Goal: Task Accomplishment & Management: Manage account settings

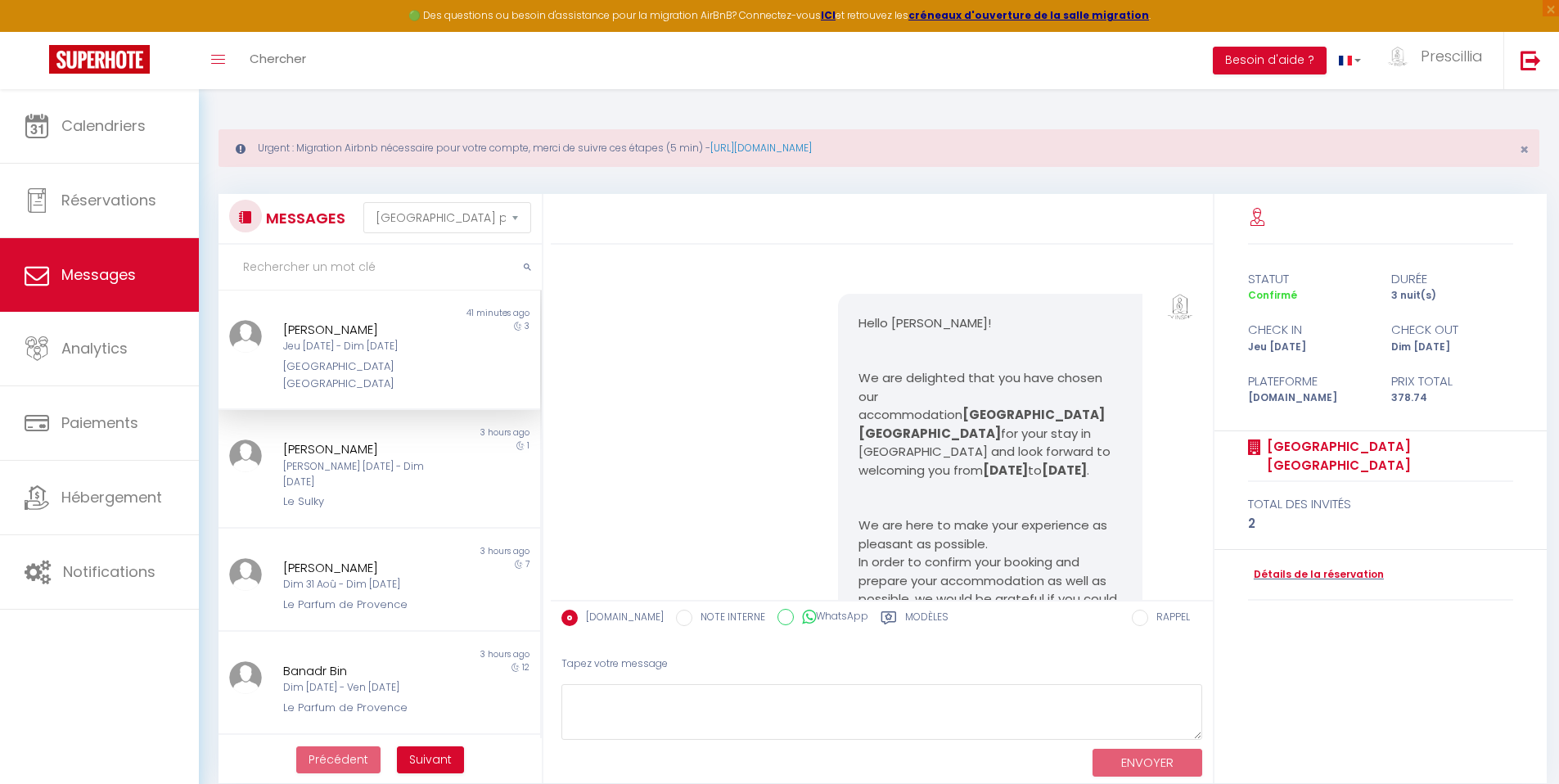
select select "message"
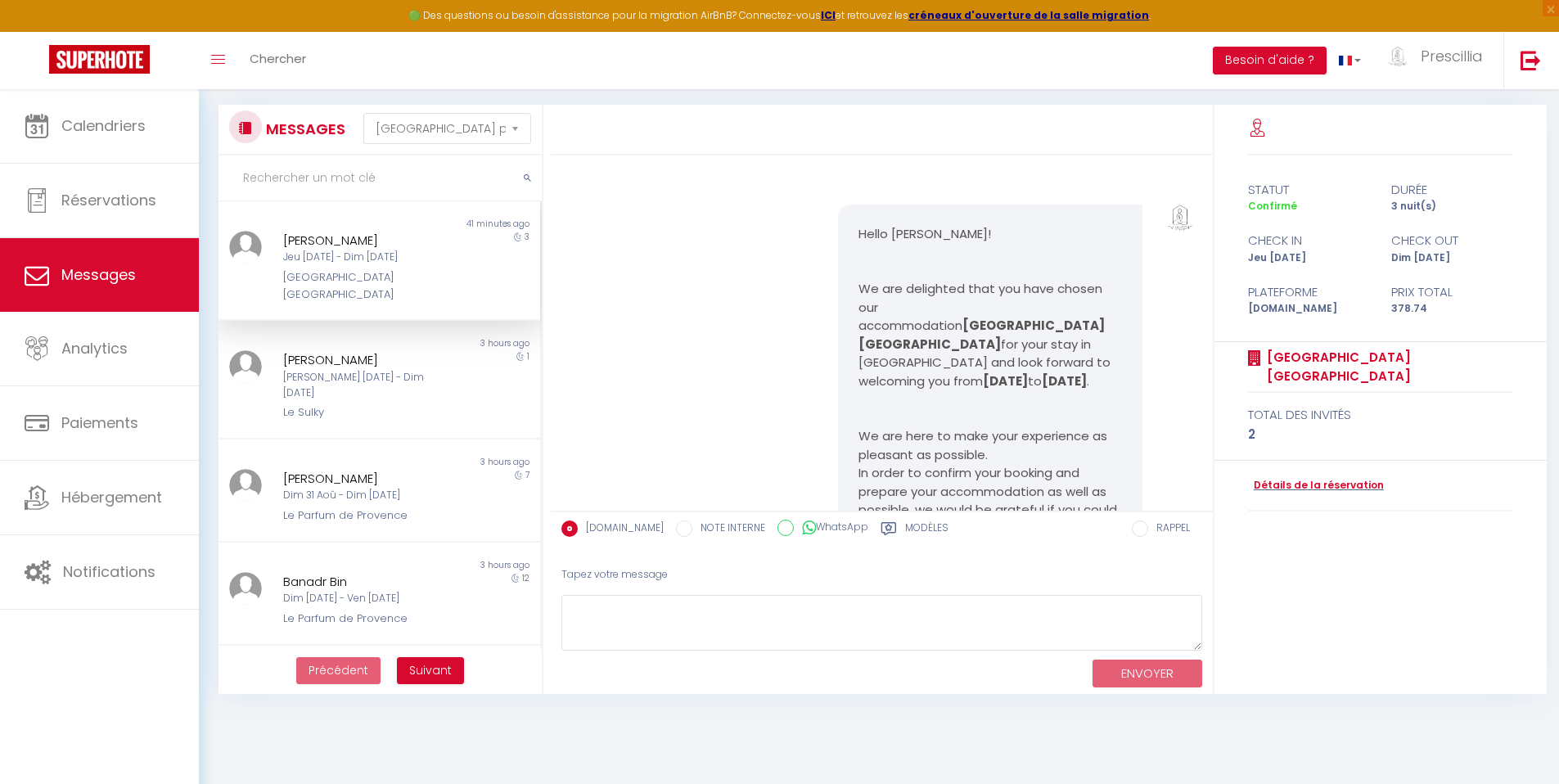
scroll to position [7243, 0]
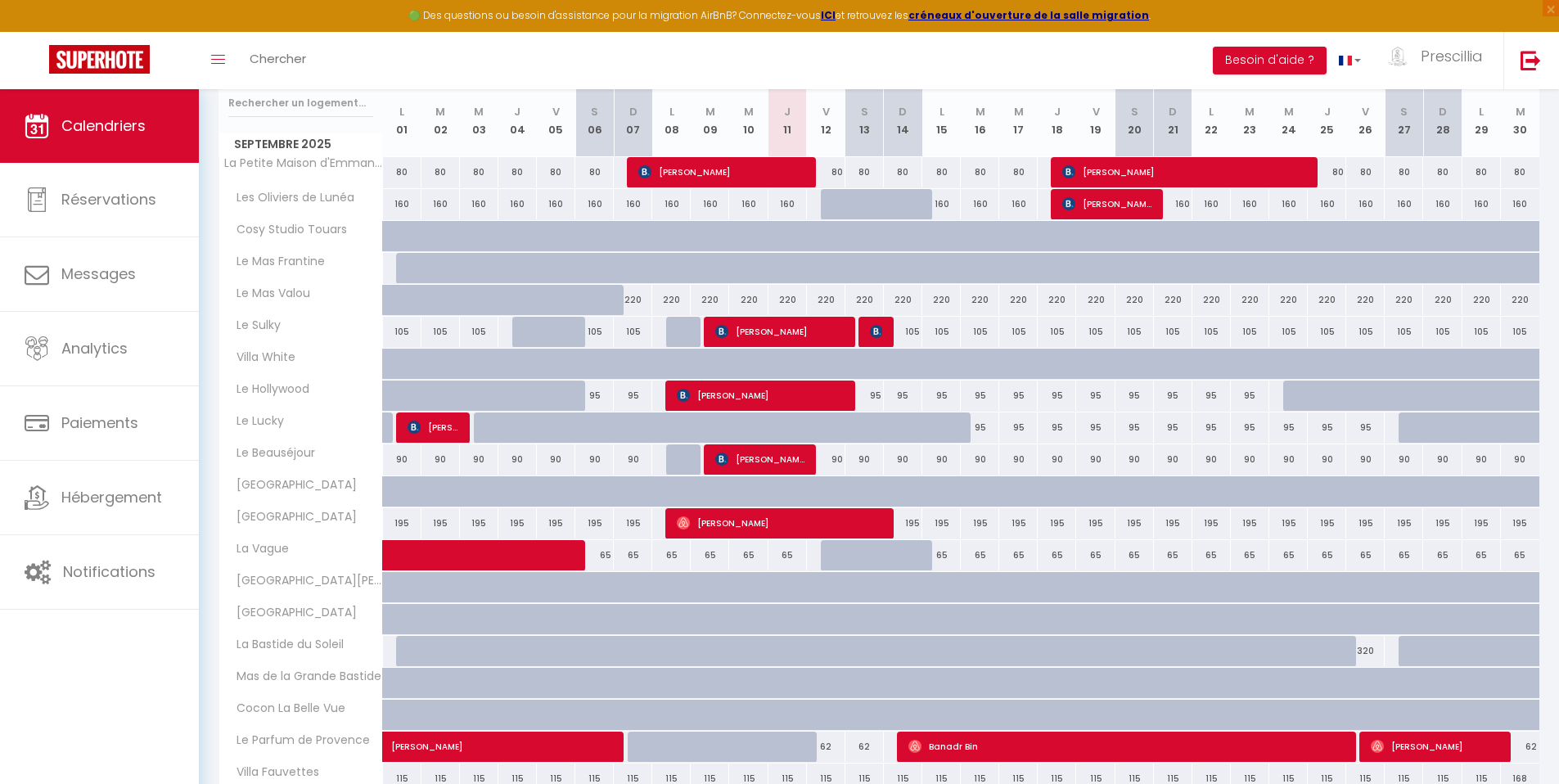
scroll to position [405, 0]
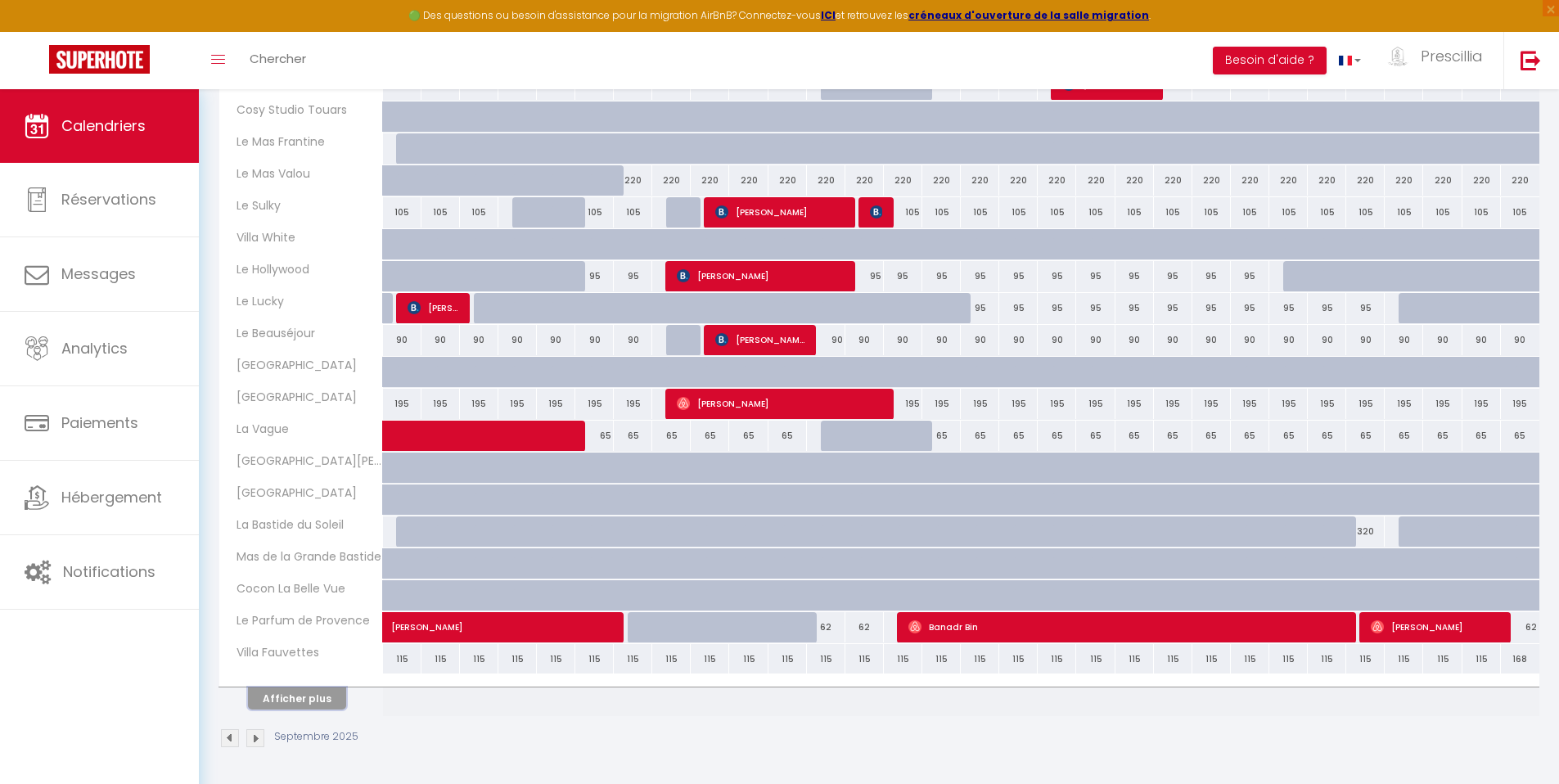
click at [305, 700] on button "Afficher plus" at bounding box center [297, 698] width 99 height 22
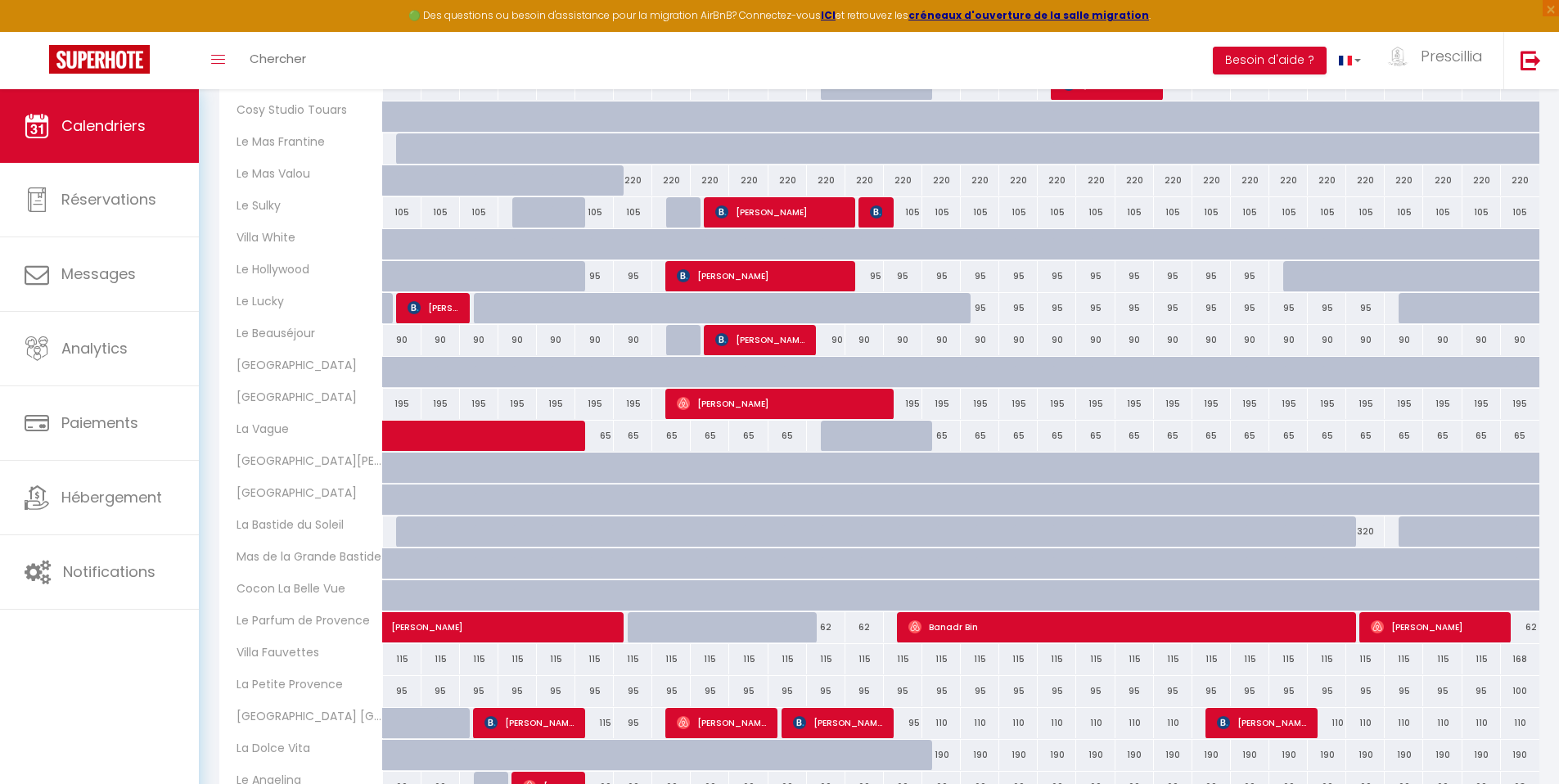
scroll to position [637, 0]
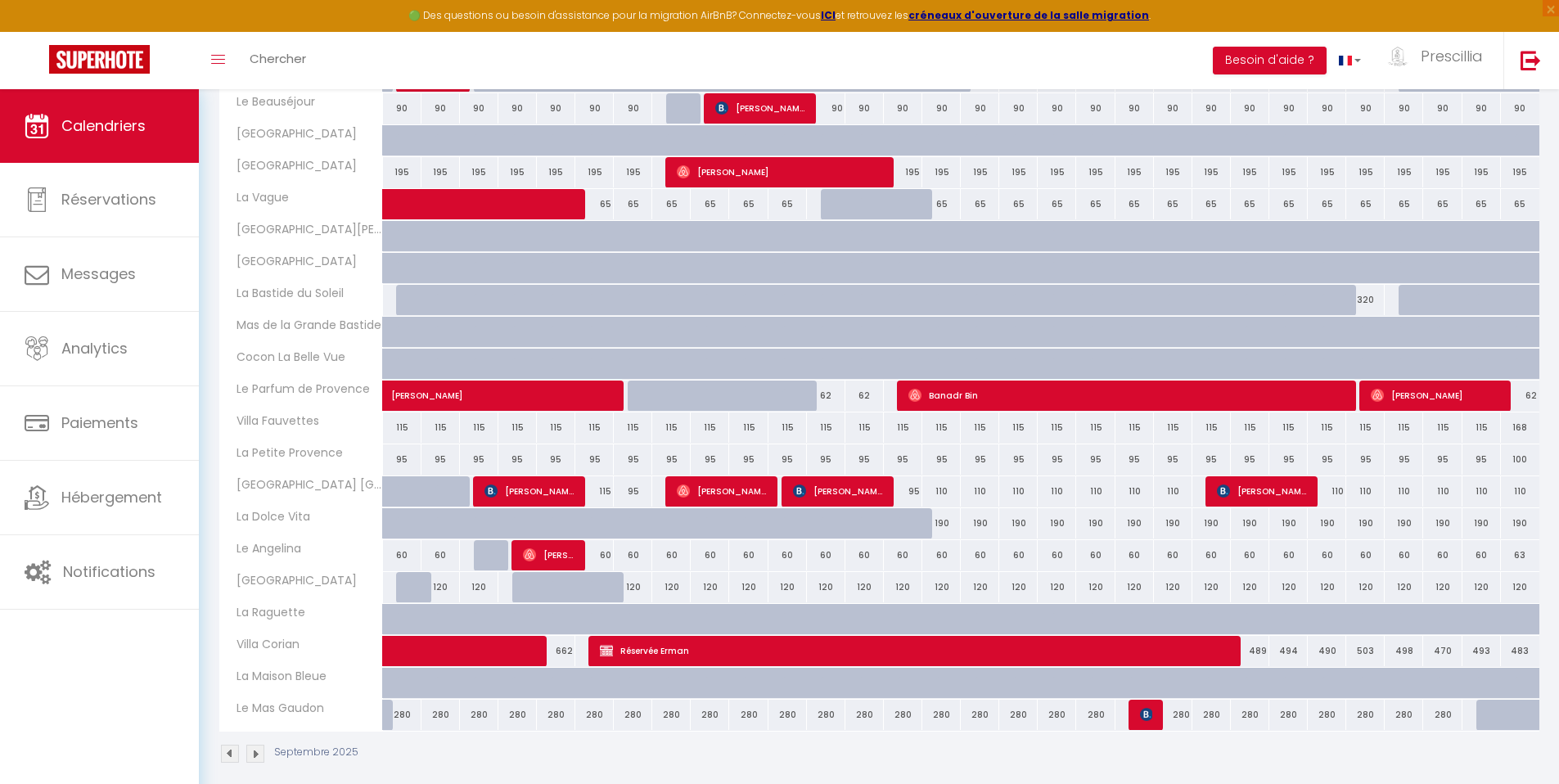
click at [233, 755] on img at bounding box center [230, 753] width 18 height 18
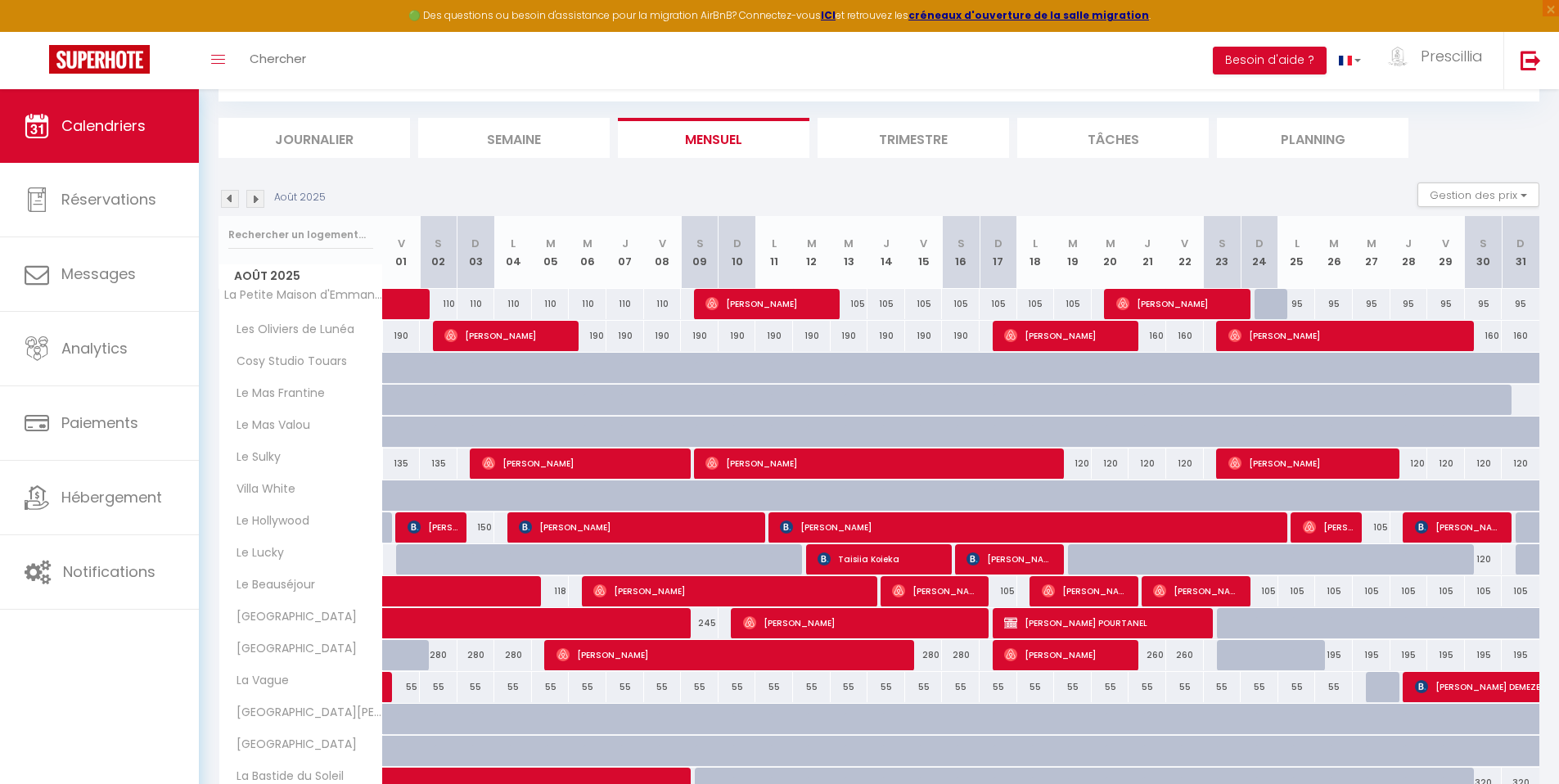
scroll to position [78, 0]
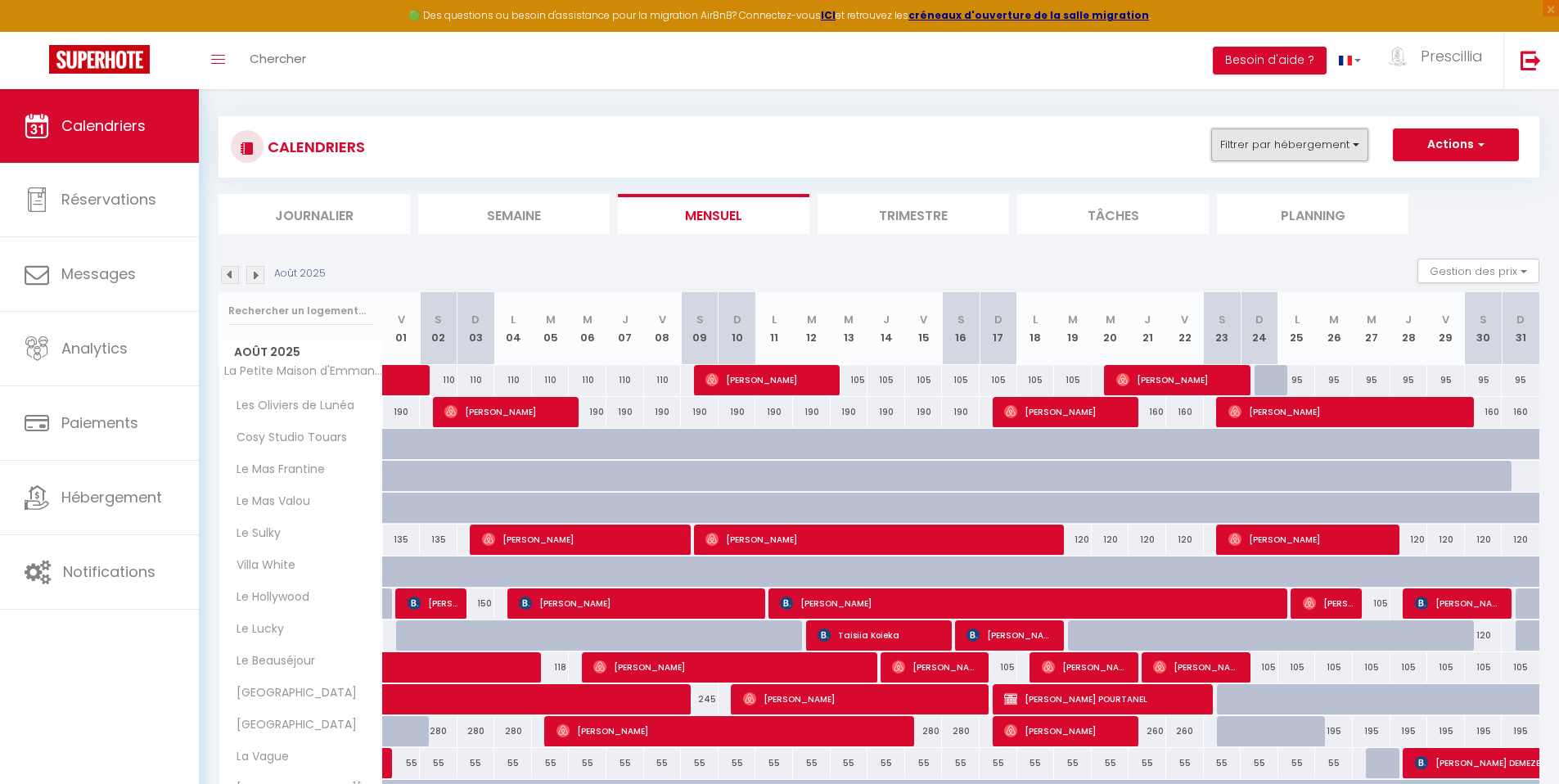
click at [1310, 154] on button "Filtrer par hébergement" at bounding box center [1290, 145] width 157 height 33
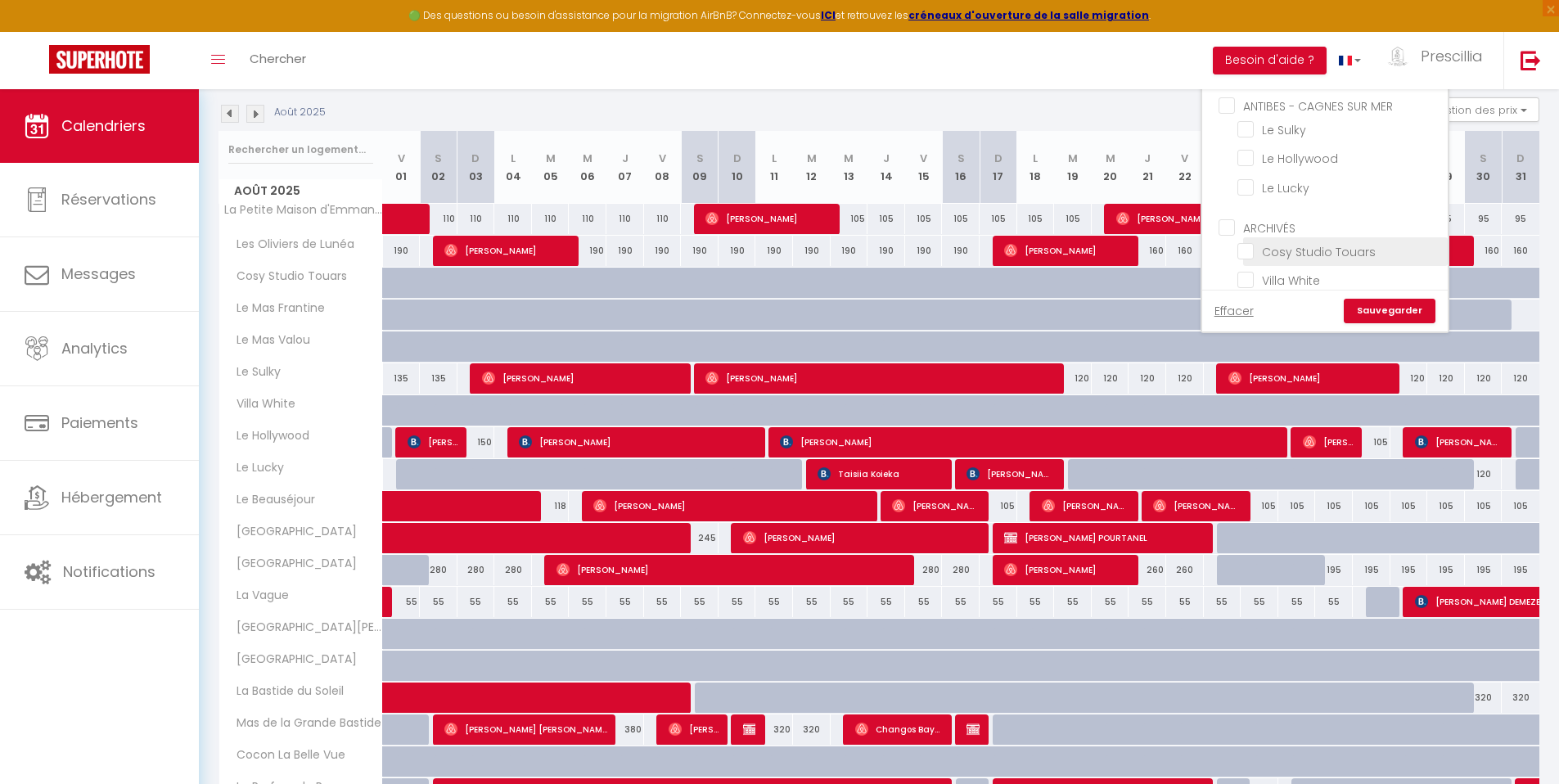
scroll to position [659, 0]
click at [1305, 232] on input "[GEOGRAPHIC_DATA] [GEOGRAPHIC_DATA]" at bounding box center [1340, 241] width 204 height 16
checkbox input "true"
checkbox input "false"
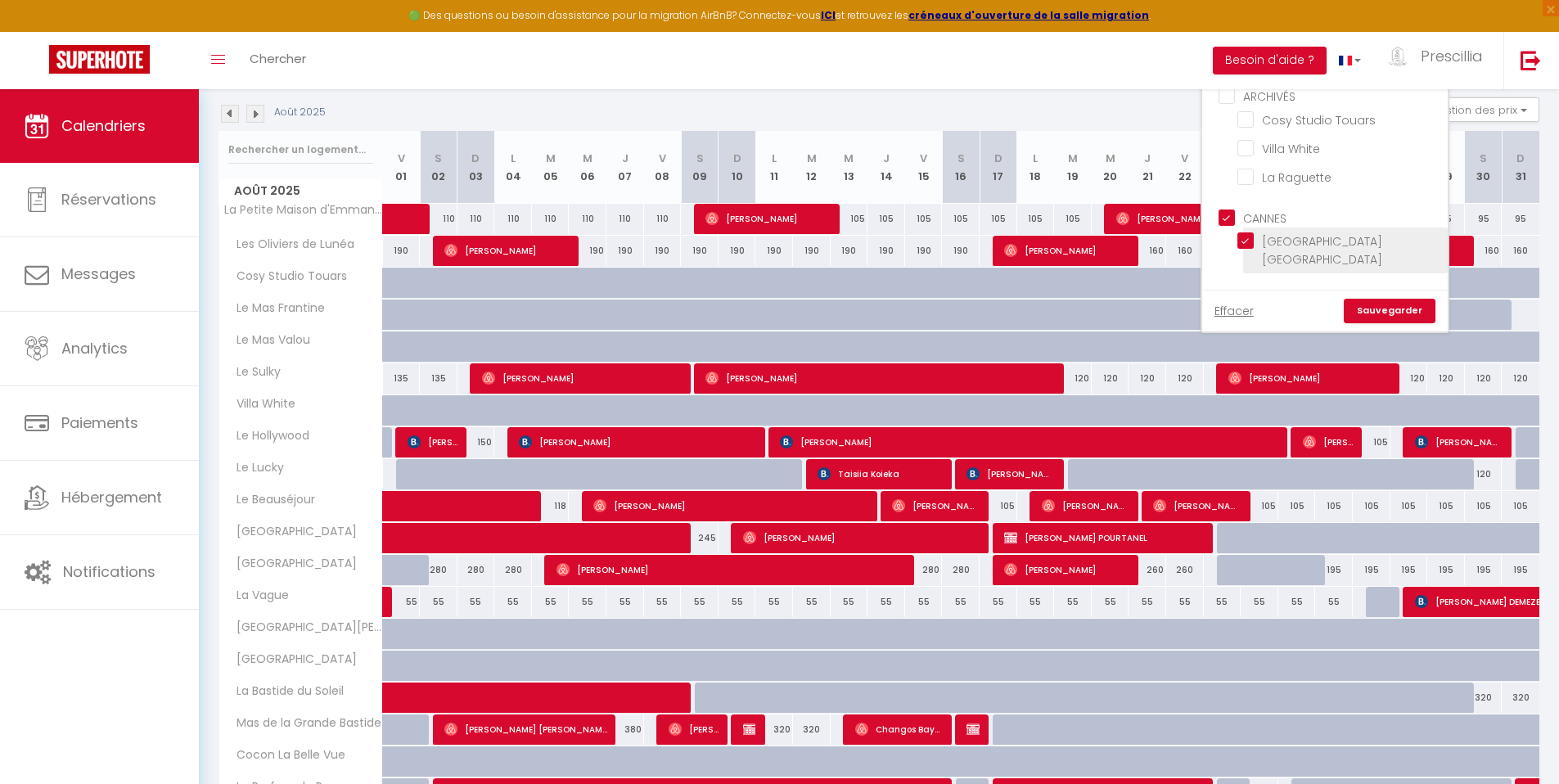
checkbox input "false"
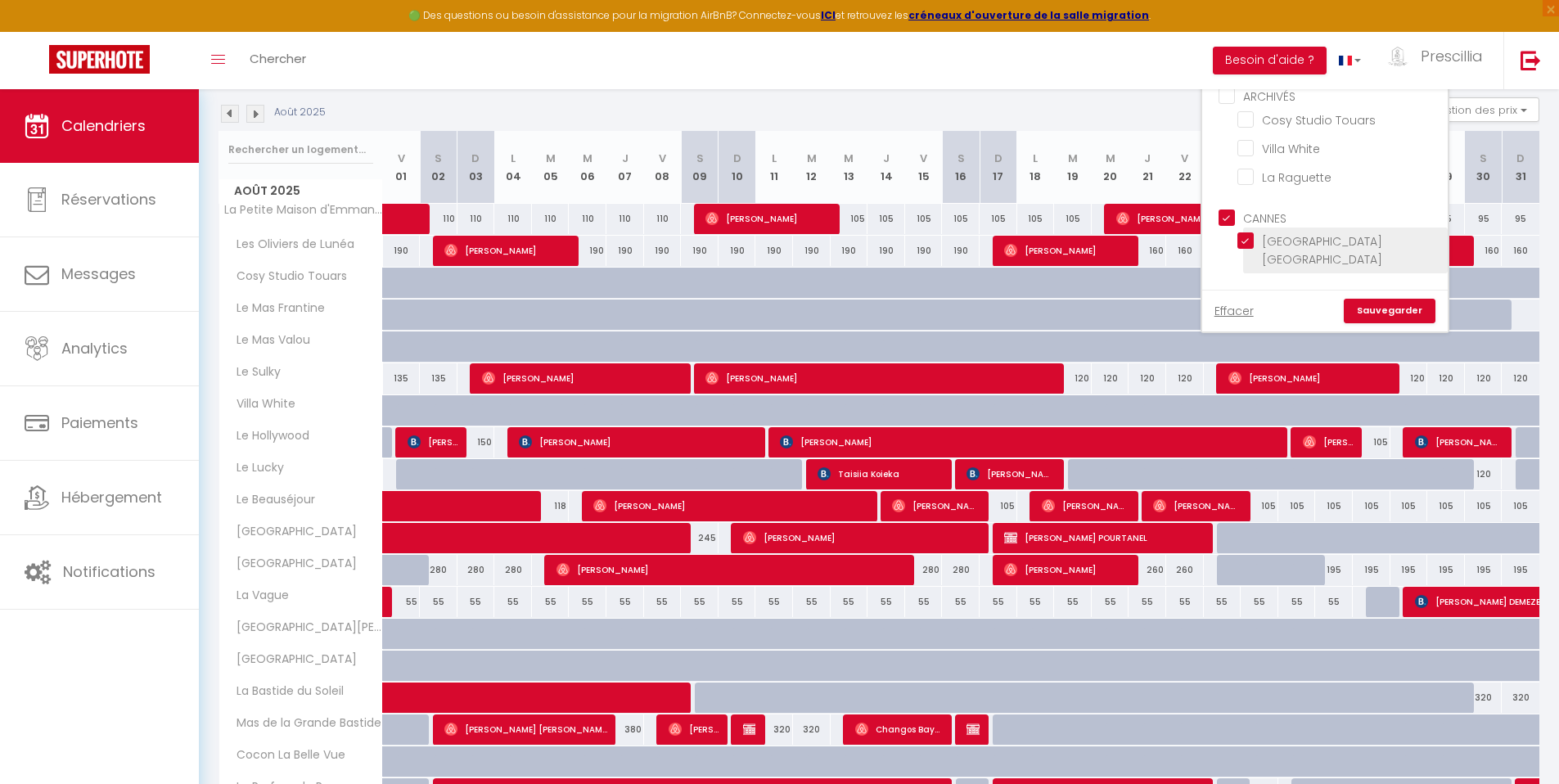
checkbox input "false"
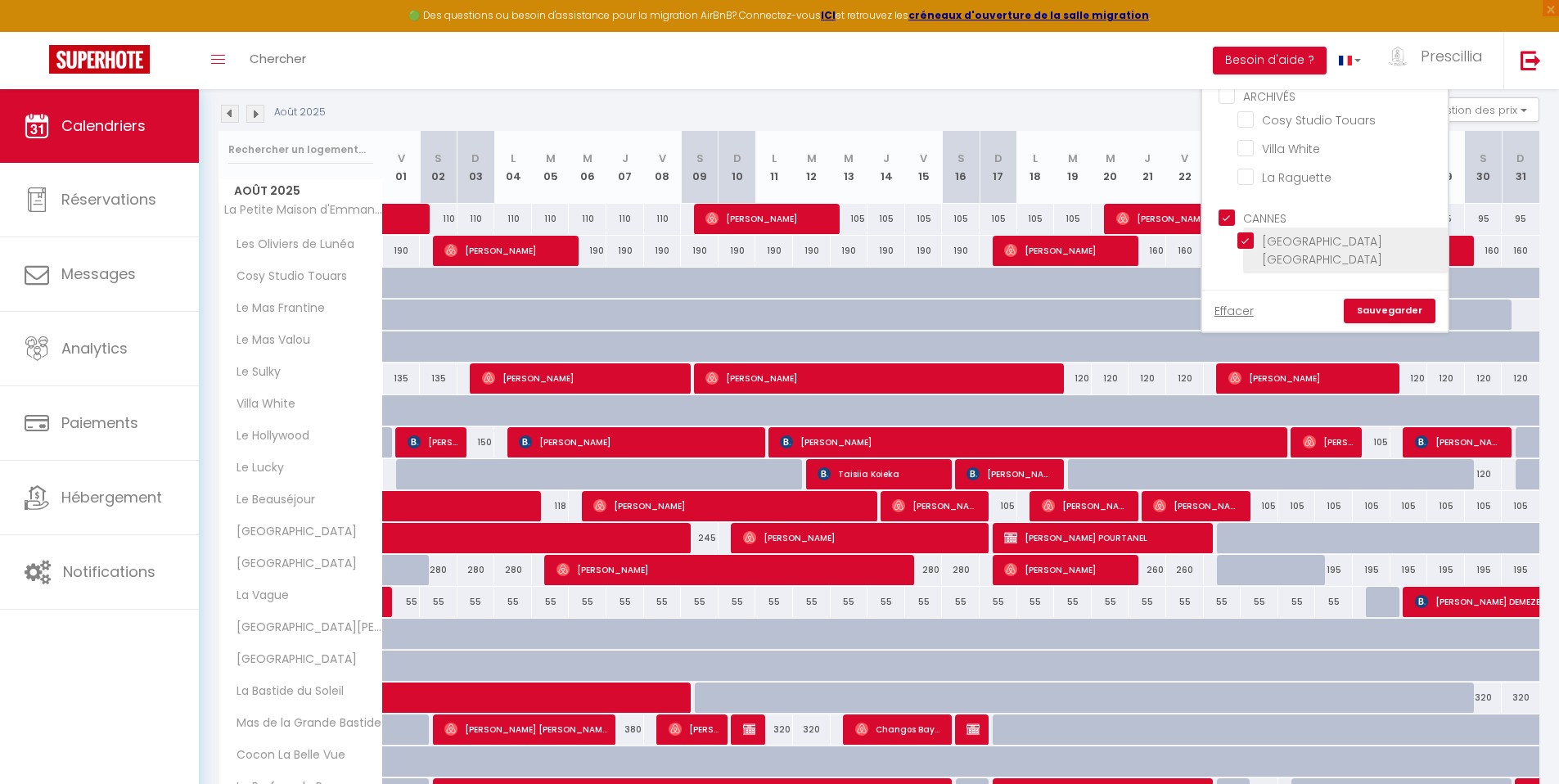
checkbox input "false"
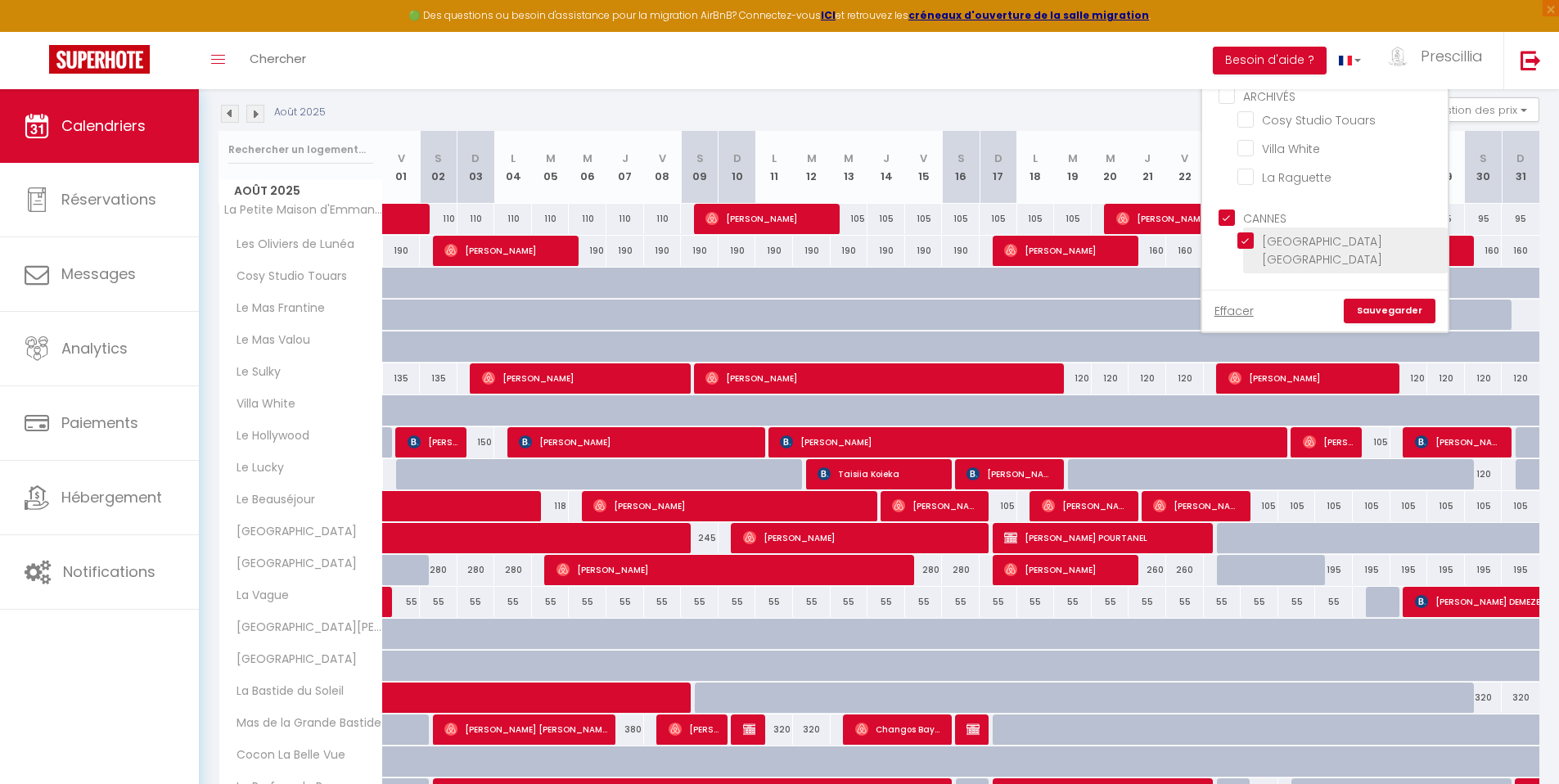
checkbox input "false"
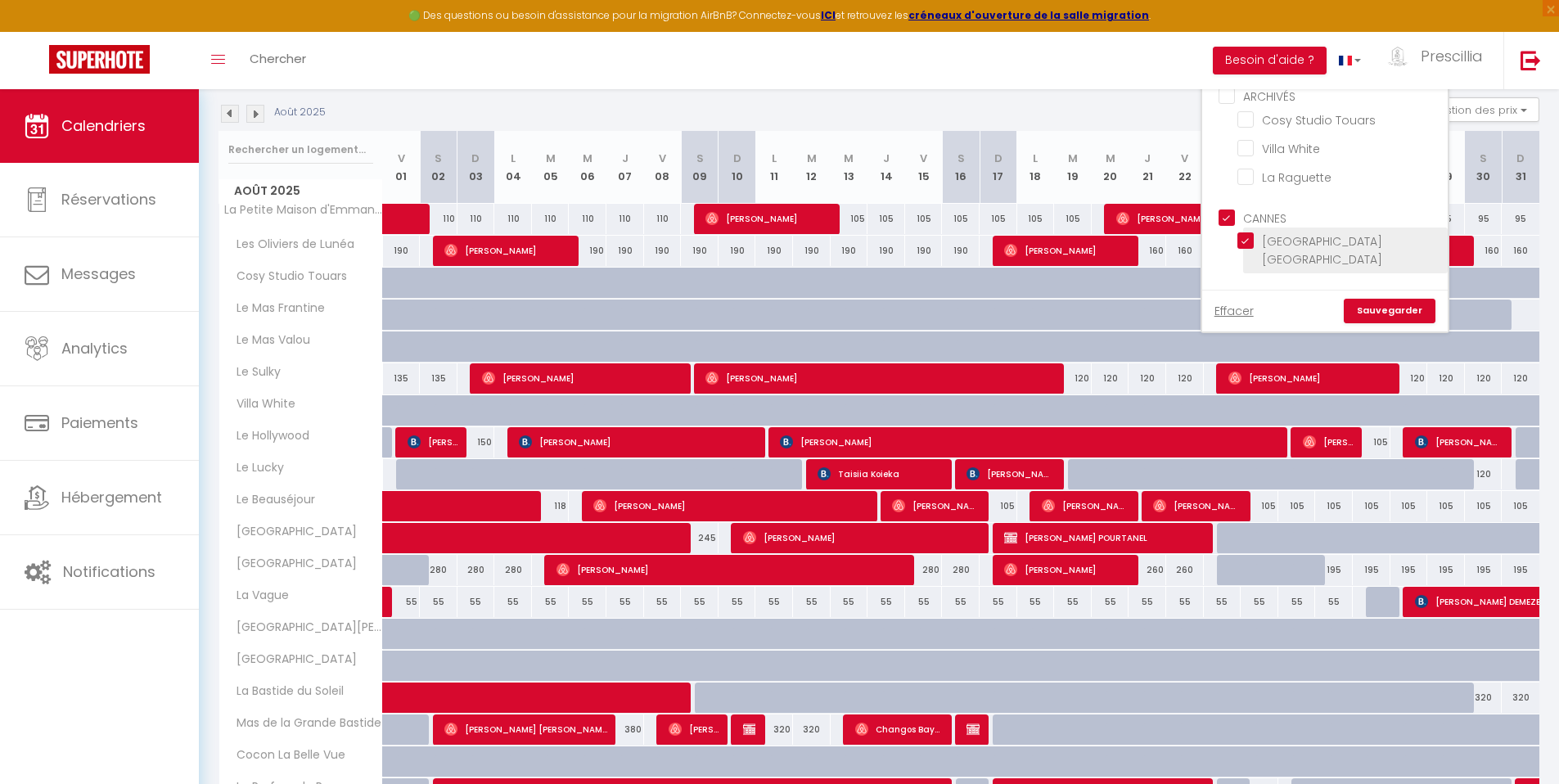
checkbox input "false"
checkbox input "true"
checkbox input "false"
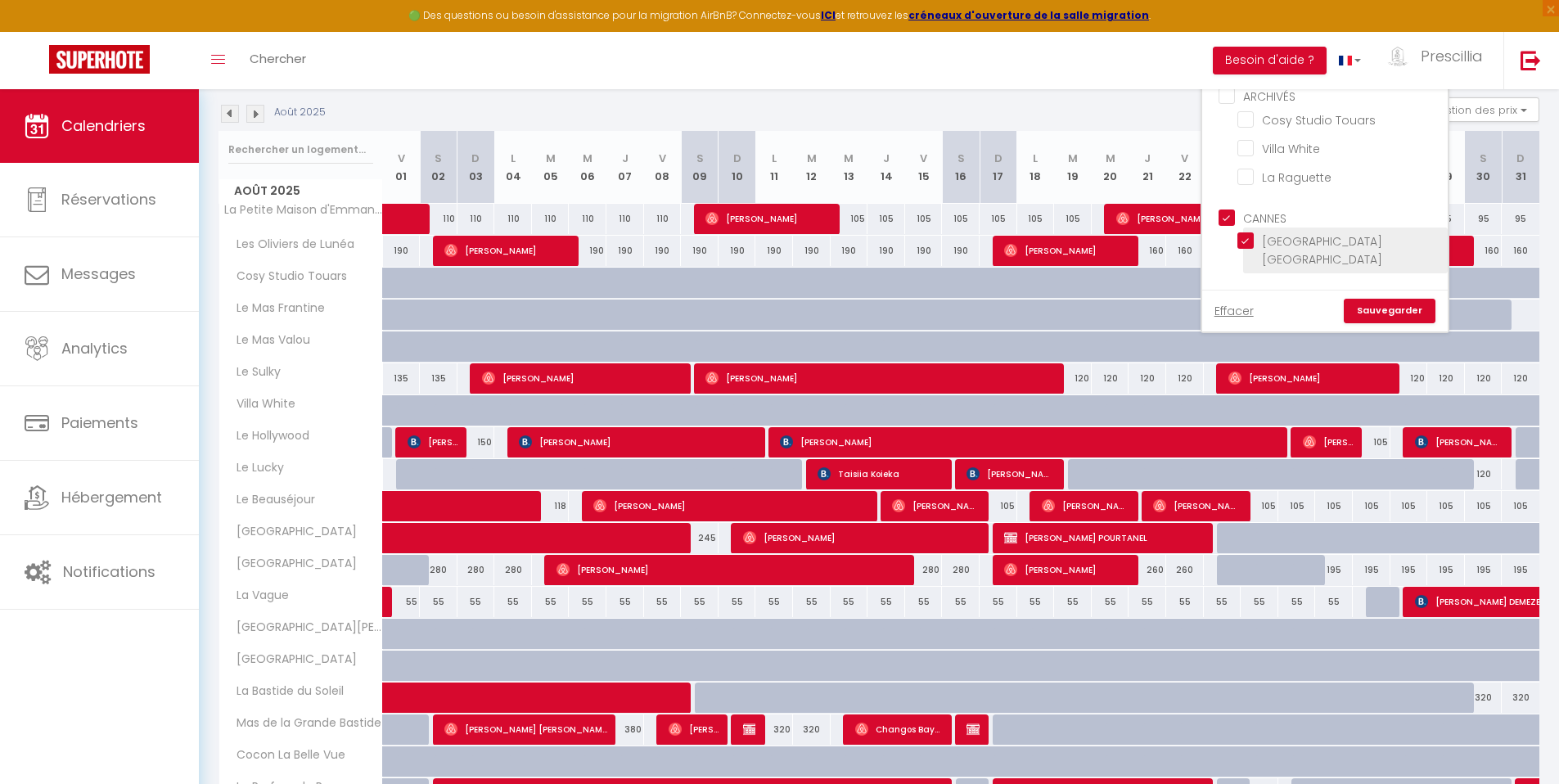
checkbox input "false"
click at [1389, 316] on link "Sauvegarder" at bounding box center [1390, 310] width 91 height 24
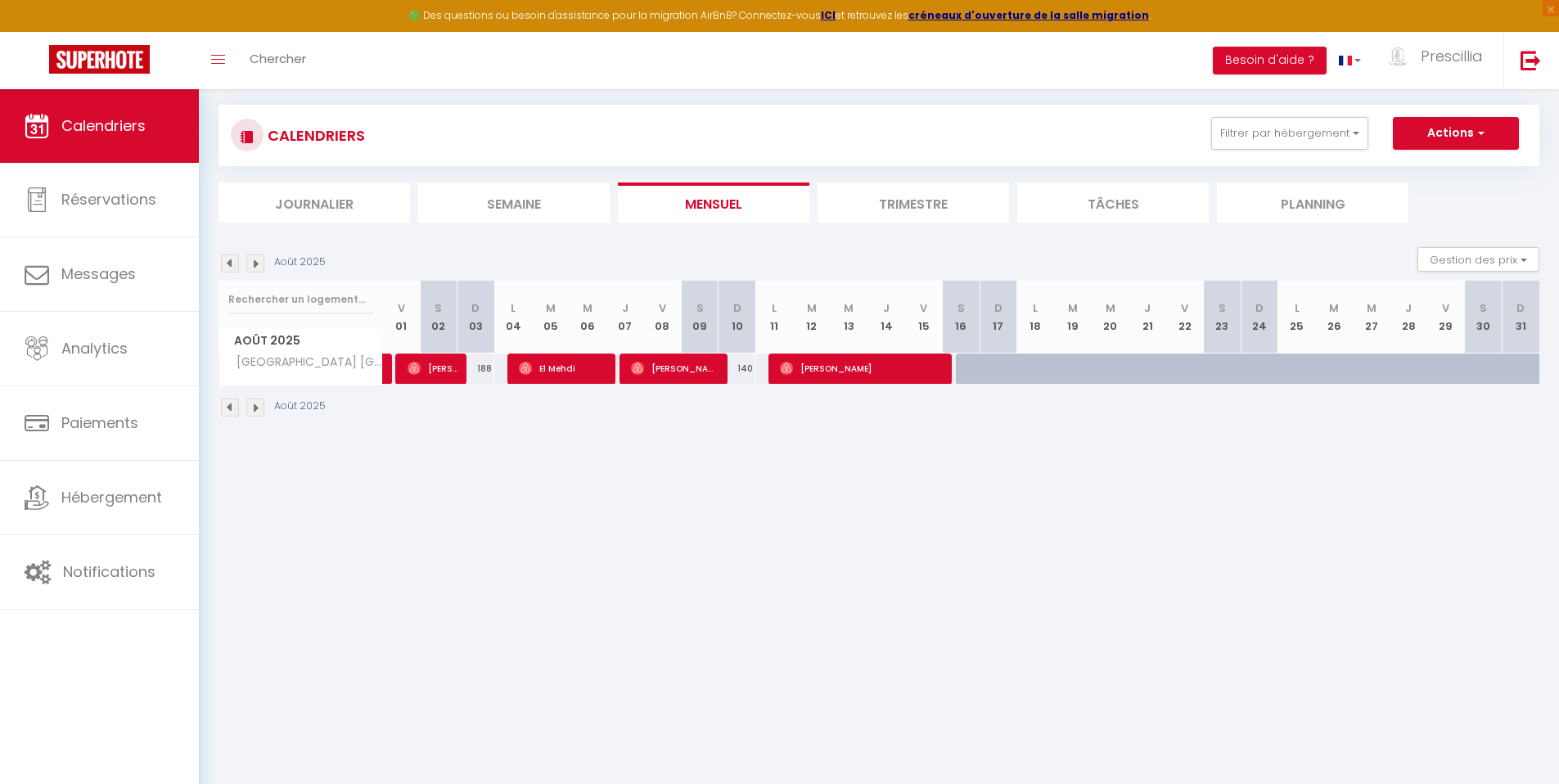
scroll to position [90, 0]
